Goal: Check status

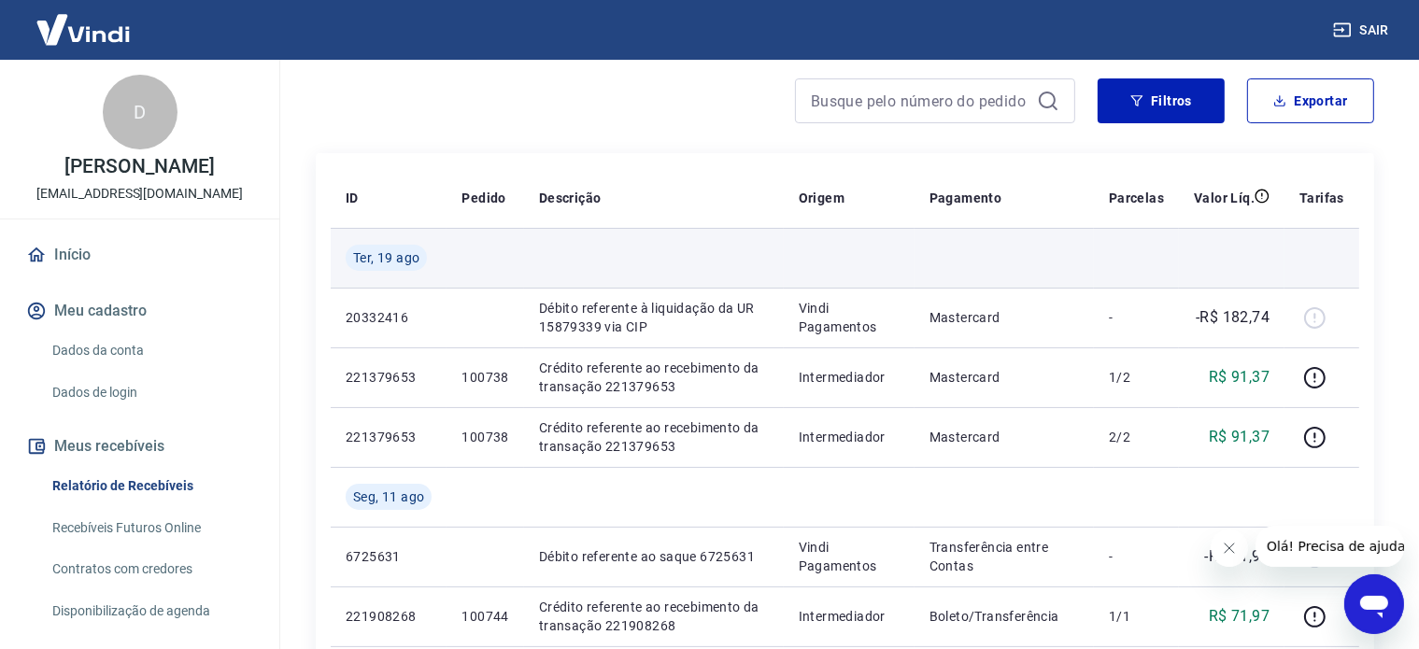
scroll to position [187, 0]
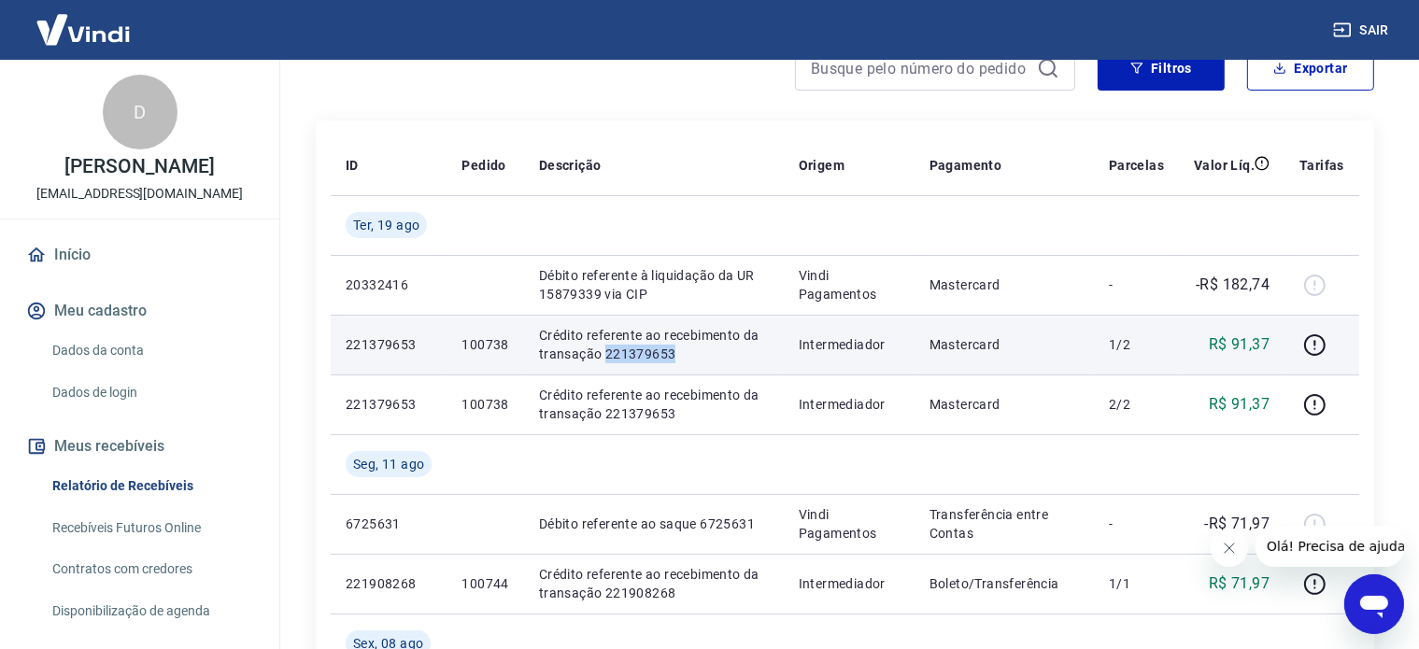
drag, startPoint x: 678, startPoint y: 353, endPoint x: 606, endPoint y: 352, distance: 71.9
click at [606, 352] on p "Crédito referente ao recebimento da transação 221379653" at bounding box center [654, 344] width 230 height 37
drag, startPoint x: 460, startPoint y: 339, endPoint x: 505, endPoint y: 343, distance: 45.9
click at [505, 343] on td "100738" at bounding box center [484, 345] width 77 height 60
copy p "100738"
